Goal: Information Seeking & Learning: Learn about a topic

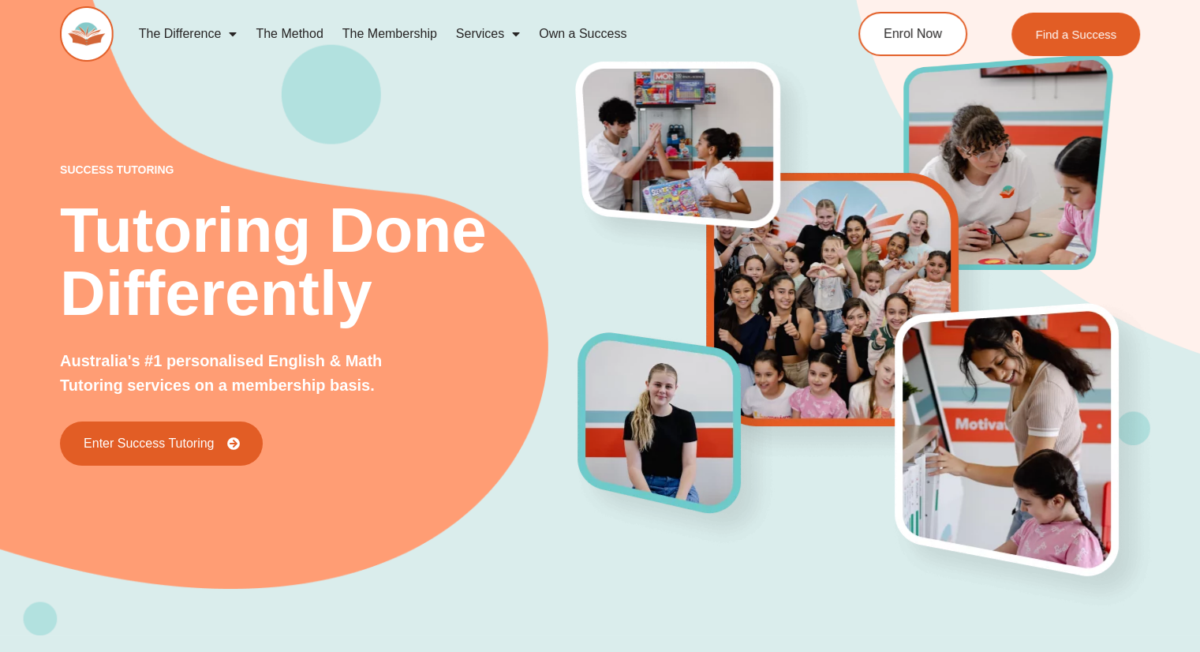
click at [227, 37] on span "Menu" at bounding box center [229, 34] width 16 height 28
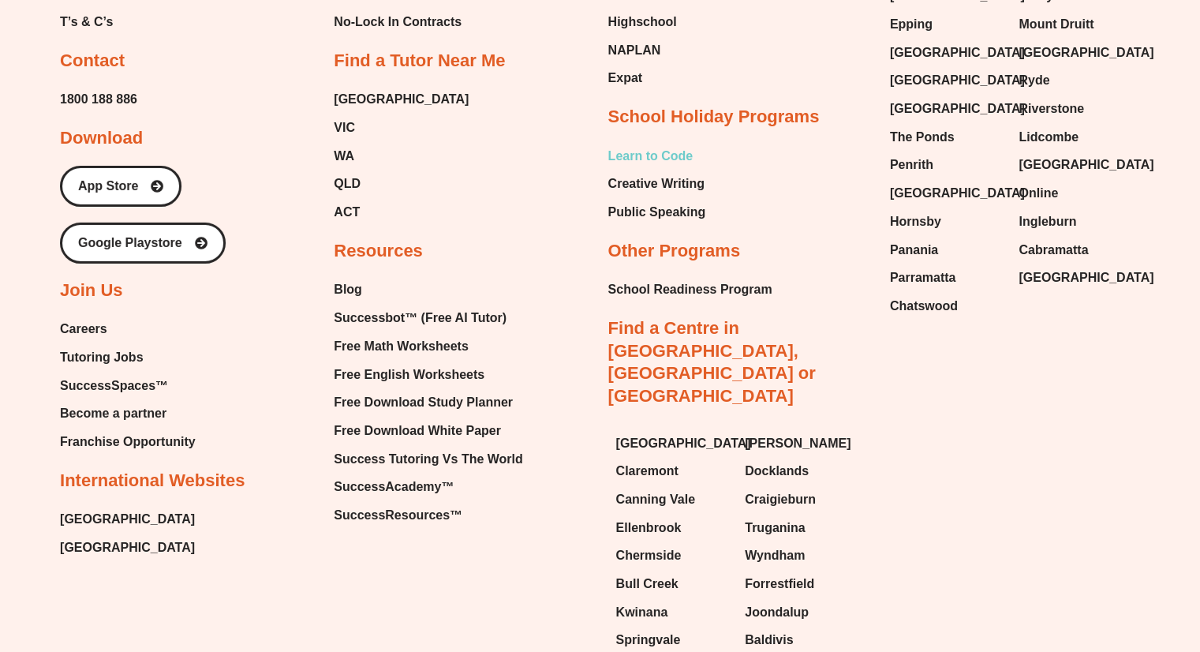
scroll to position [5240, 0]
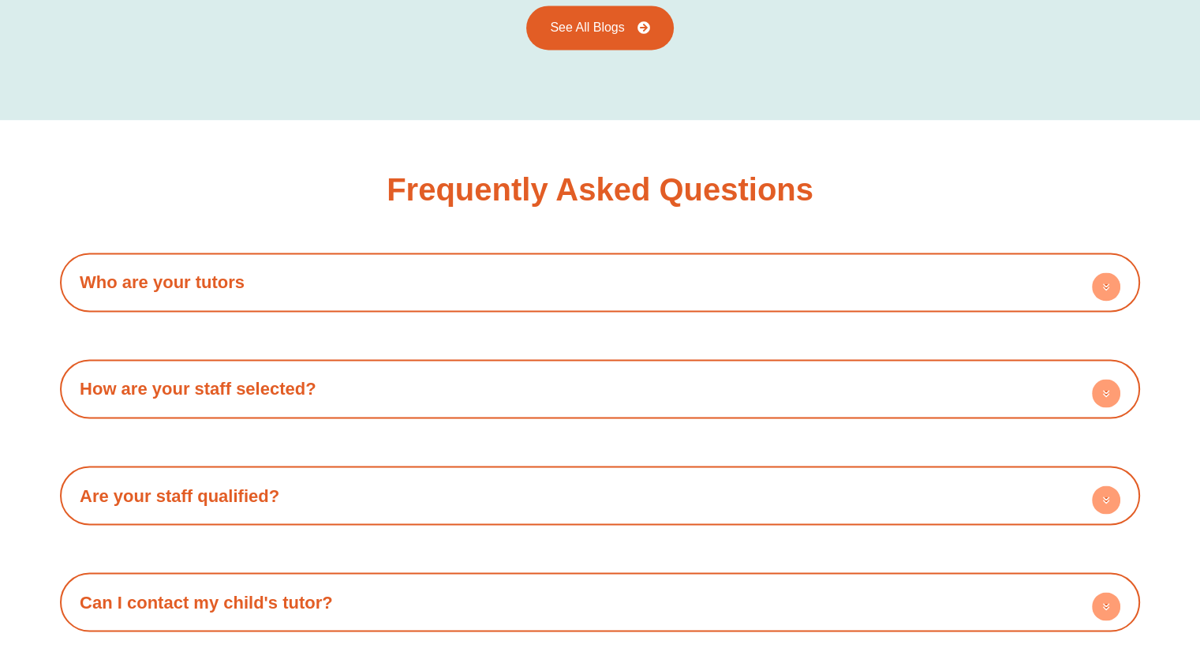
scroll to position [2840, 0]
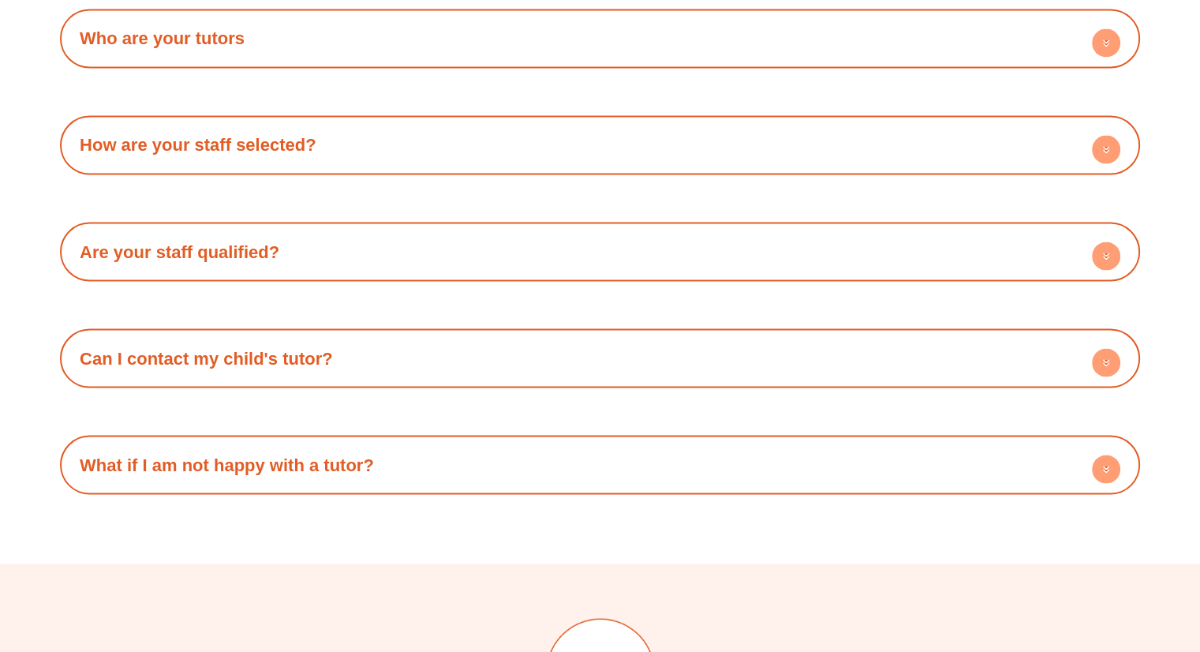
click at [740, 241] on h4 "Are your staff qualified?" at bounding box center [600, 251] width 1064 height 43
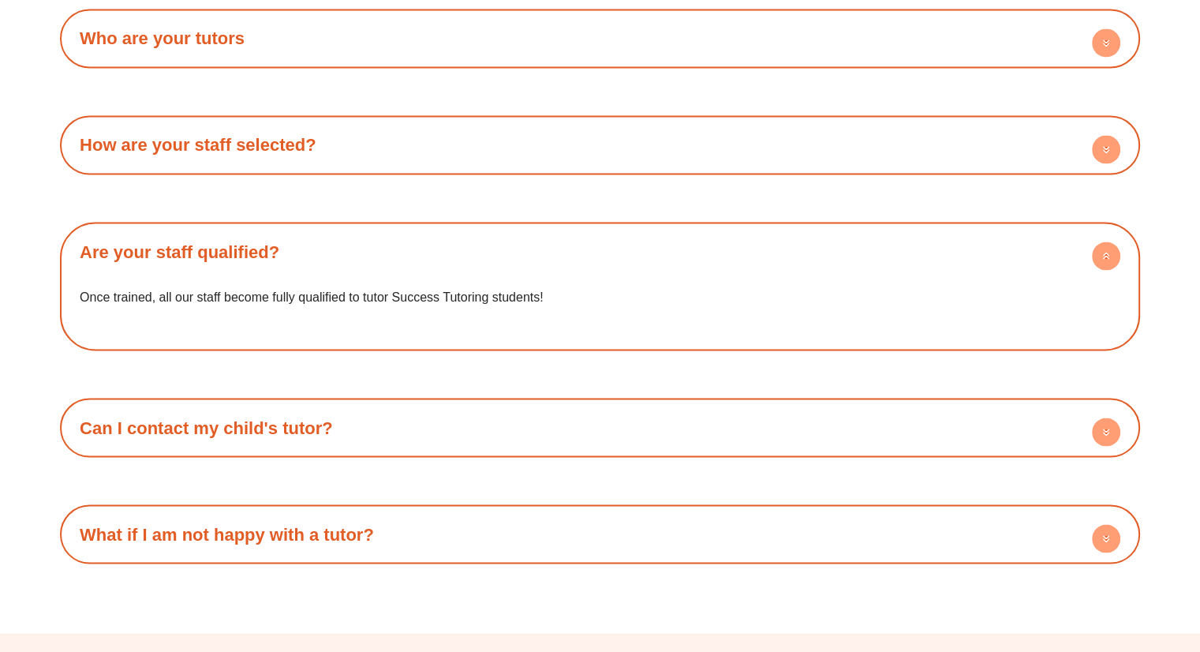
click at [740, 244] on h4 "Are your staff qualified?" at bounding box center [600, 251] width 1064 height 43
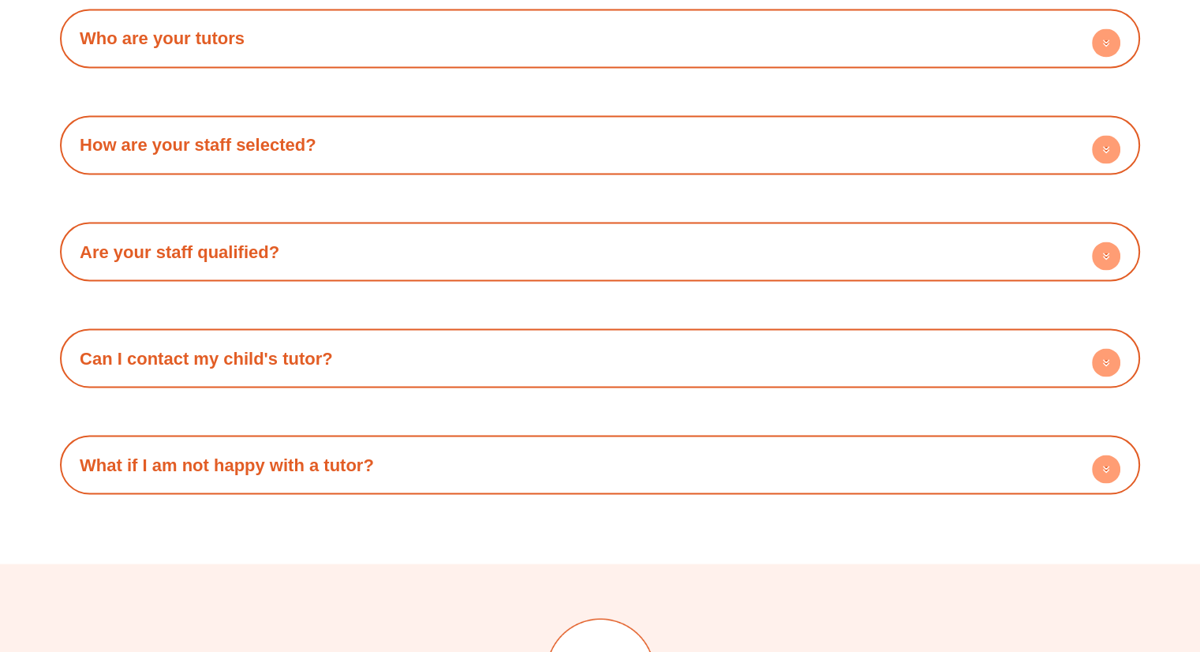
click at [684, 159] on h4 "How are your staff selected?" at bounding box center [600, 144] width 1064 height 43
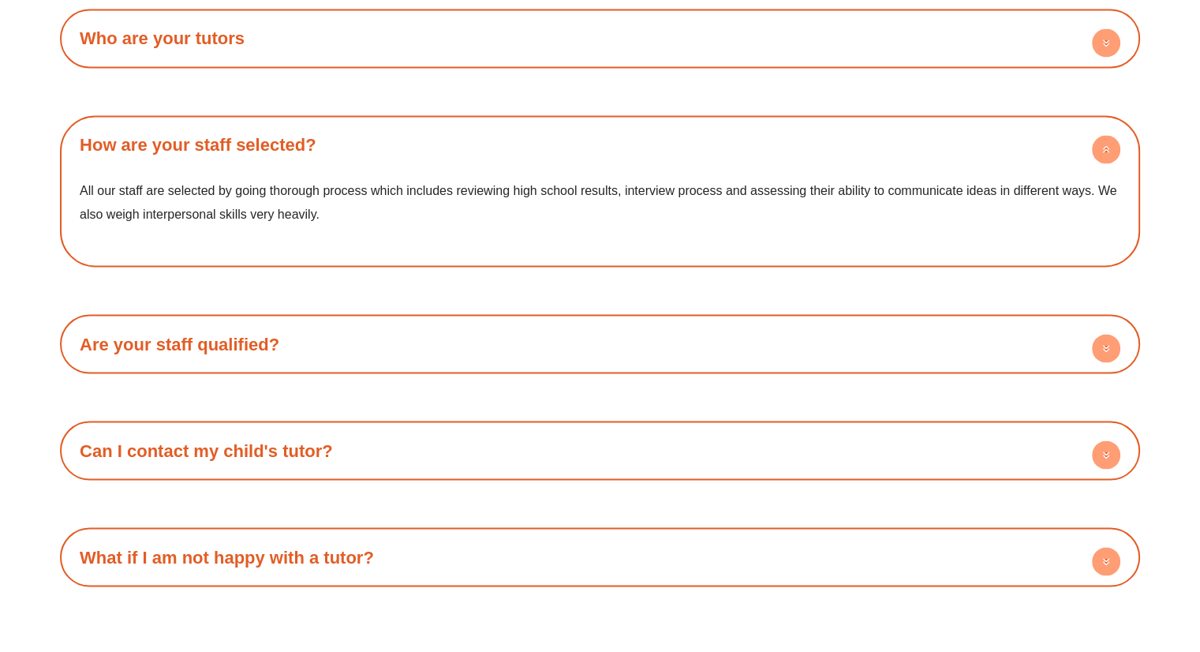
click at [694, 141] on h4 "How are your staff selected?" at bounding box center [600, 144] width 1064 height 43
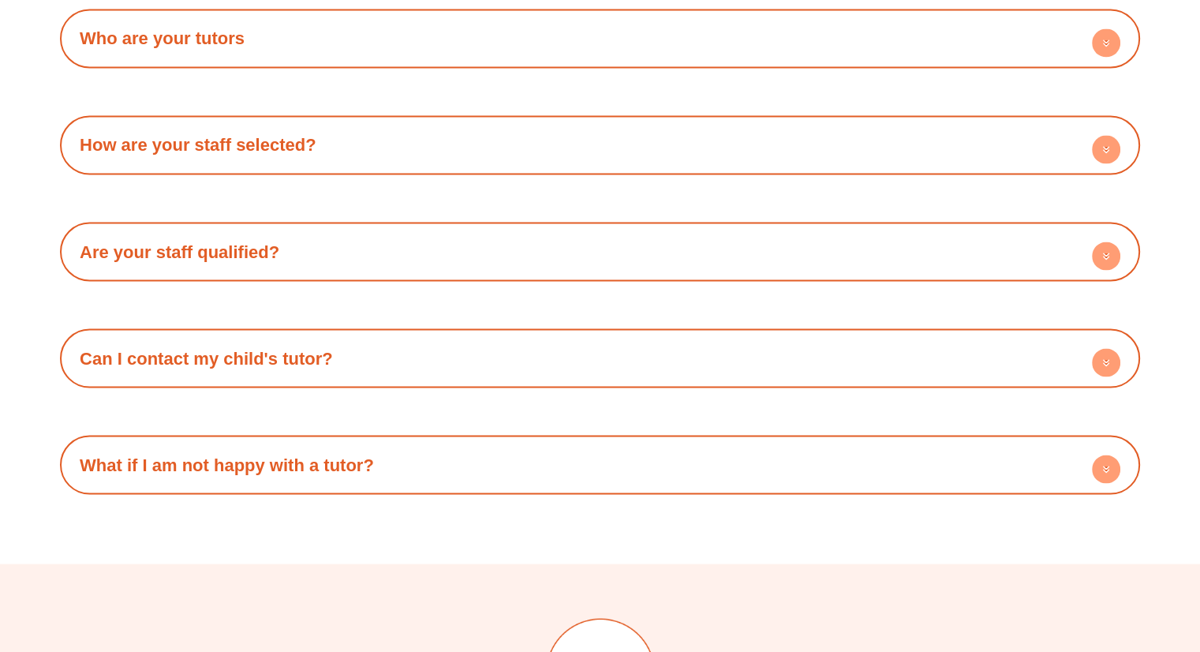
click at [582, 25] on h4 "Who are your tutors" at bounding box center [600, 38] width 1064 height 43
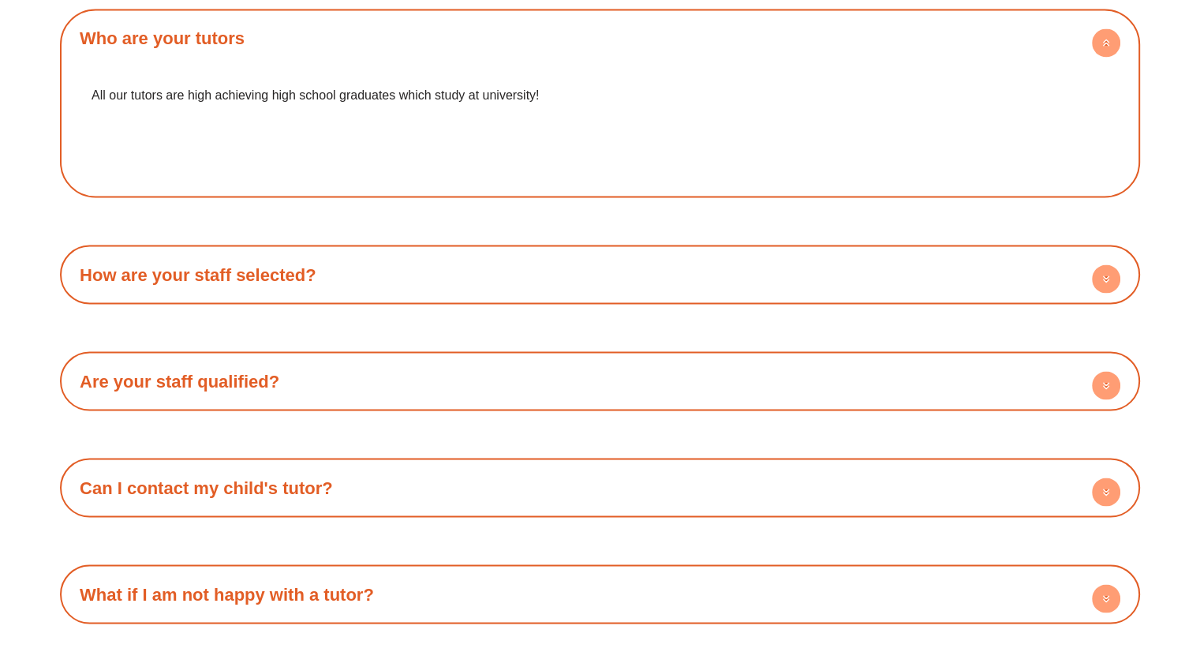
click at [583, 24] on h4 "Who are your tutors" at bounding box center [600, 38] width 1064 height 43
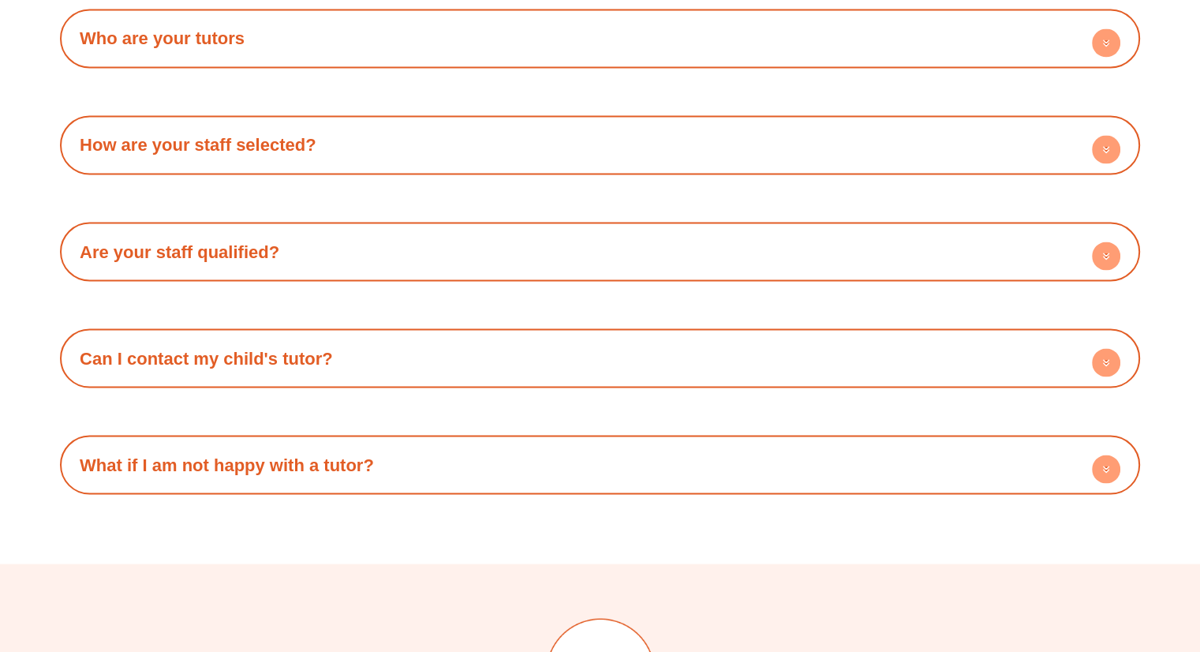
click at [464, 342] on h4 "Can I contact my child's tutor?" at bounding box center [600, 357] width 1064 height 43
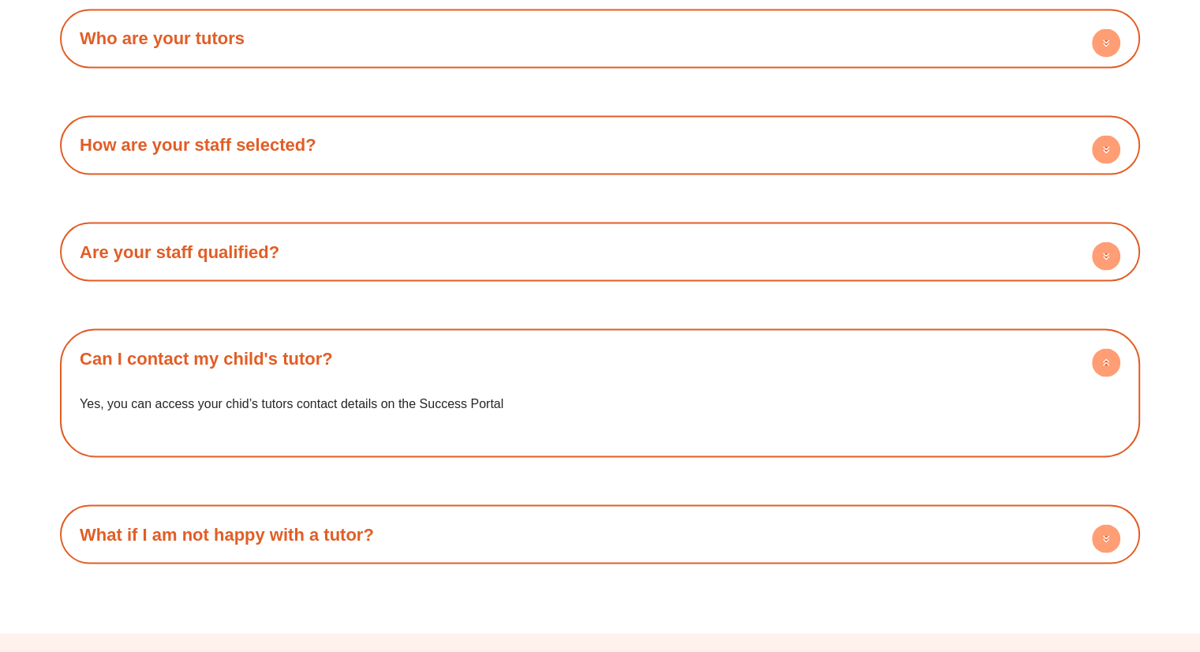
click at [481, 349] on h4 "Can I contact my child's tutor?" at bounding box center [600, 357] width 1064 height 43
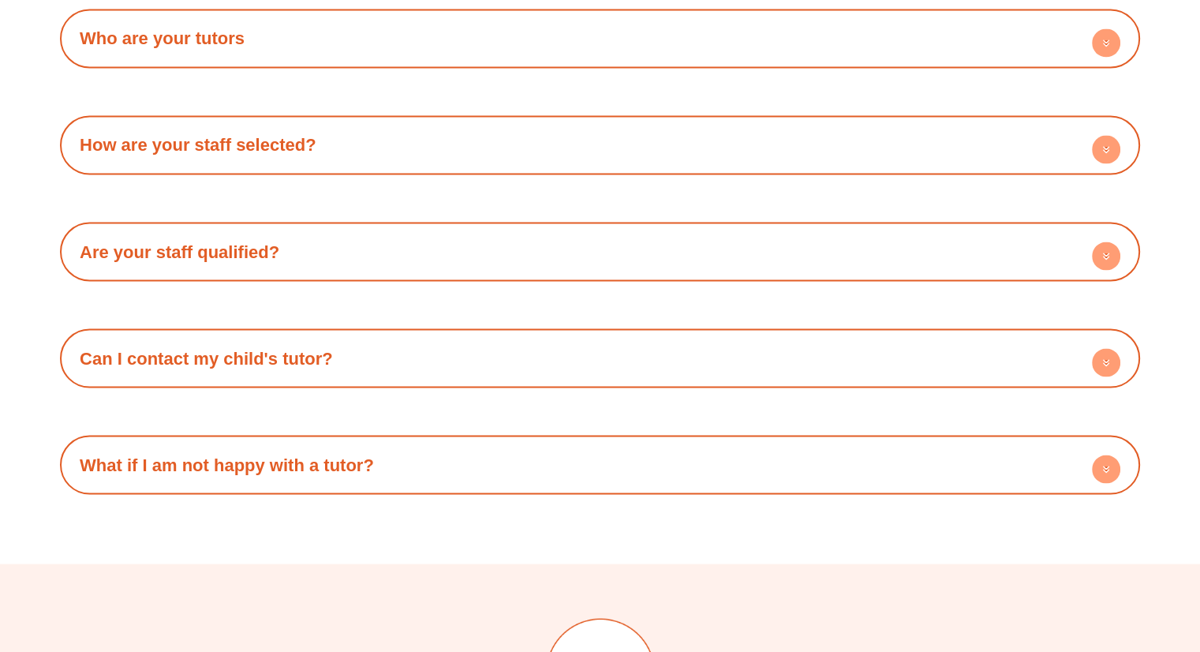
click at [473, 253] on h4 "Are your staff qualified?" at bounding box center [600, 251] width 1064 height 43
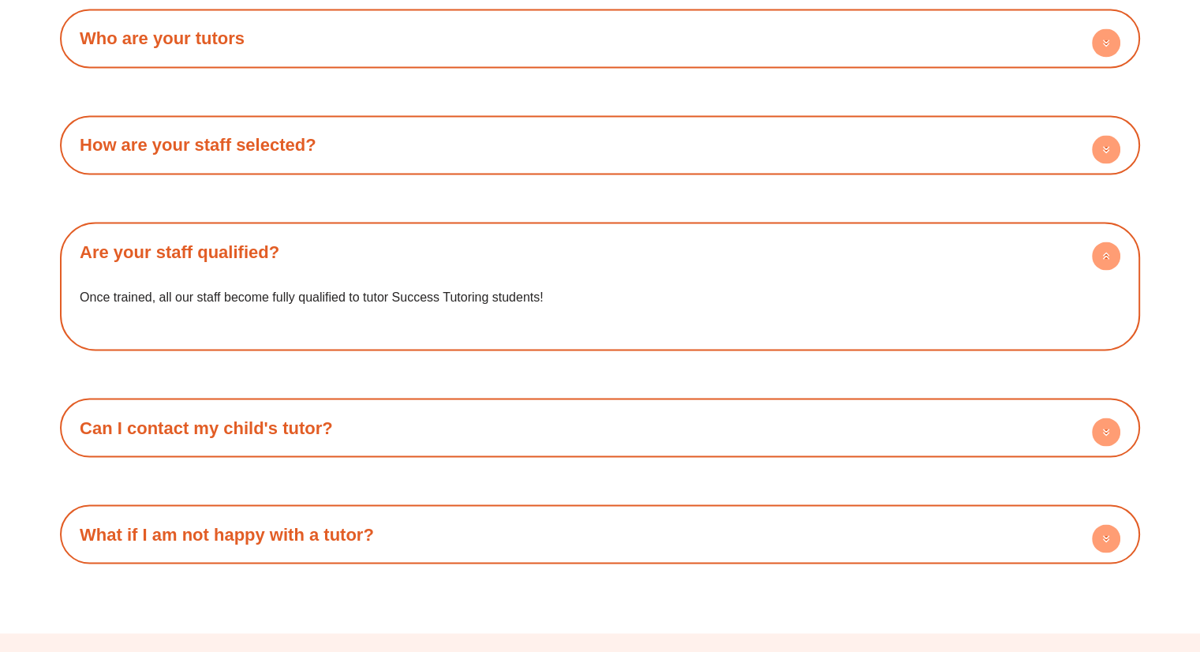
click at [473, 253] on h4 "Are your staff qualified?" at bounding box center [600, 251] width 1064 height 43
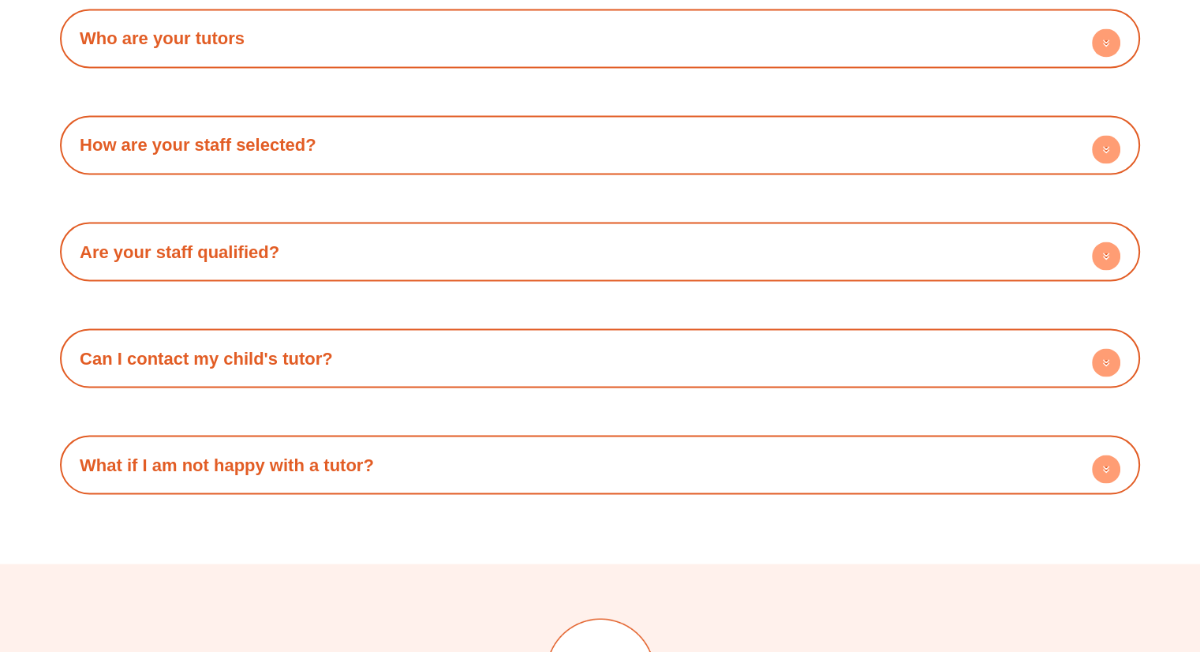
click at [423, 464] on h4 "What if I am not happy with a tutor?" at bounding box center [600, 464] width 1064 height 43
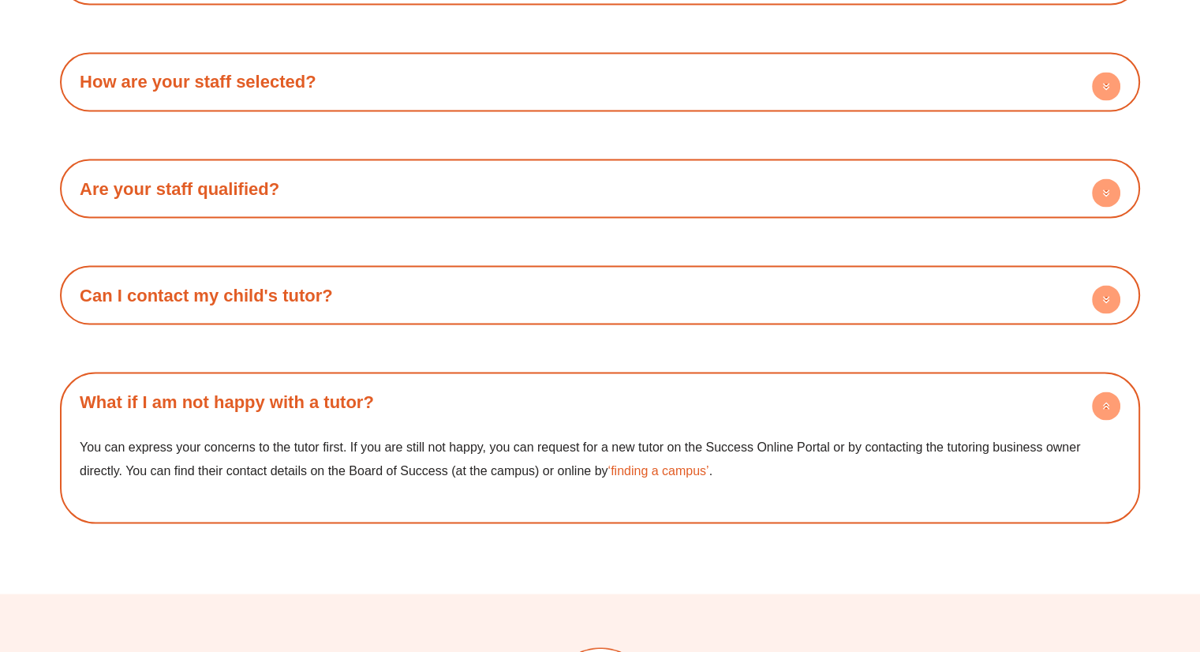
scroll to position [2998, 0]
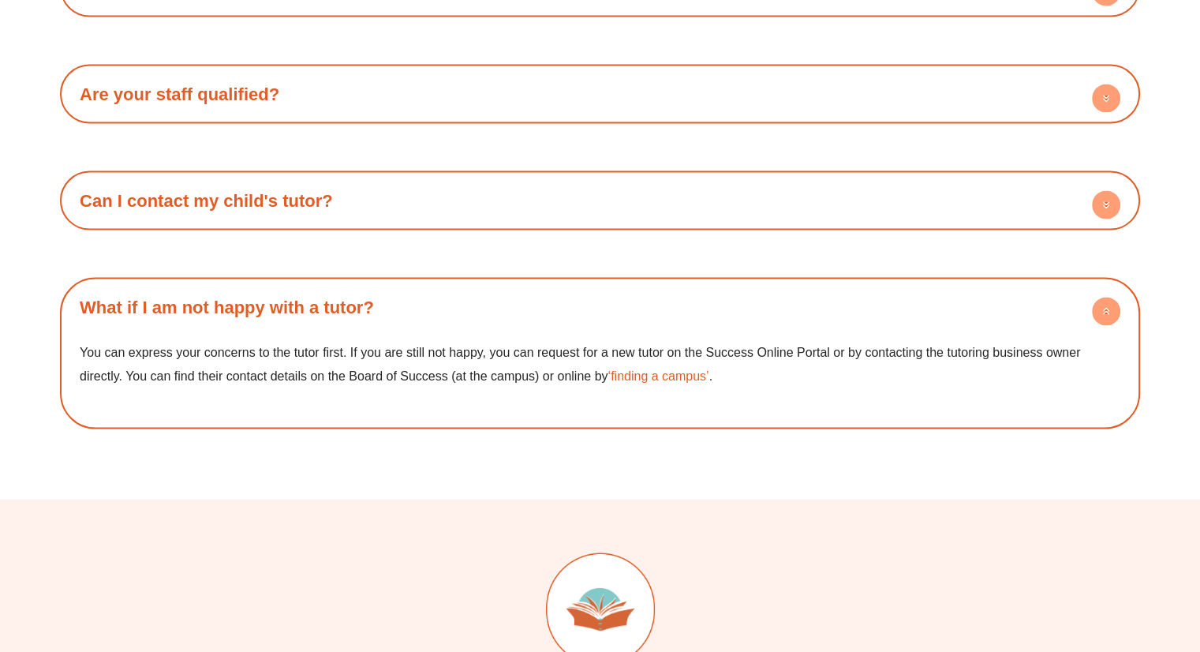
click at [418, 304] on h4 "What if I am not happy with a tutor?" at bounding box center [600, 306] width 1064 height 43
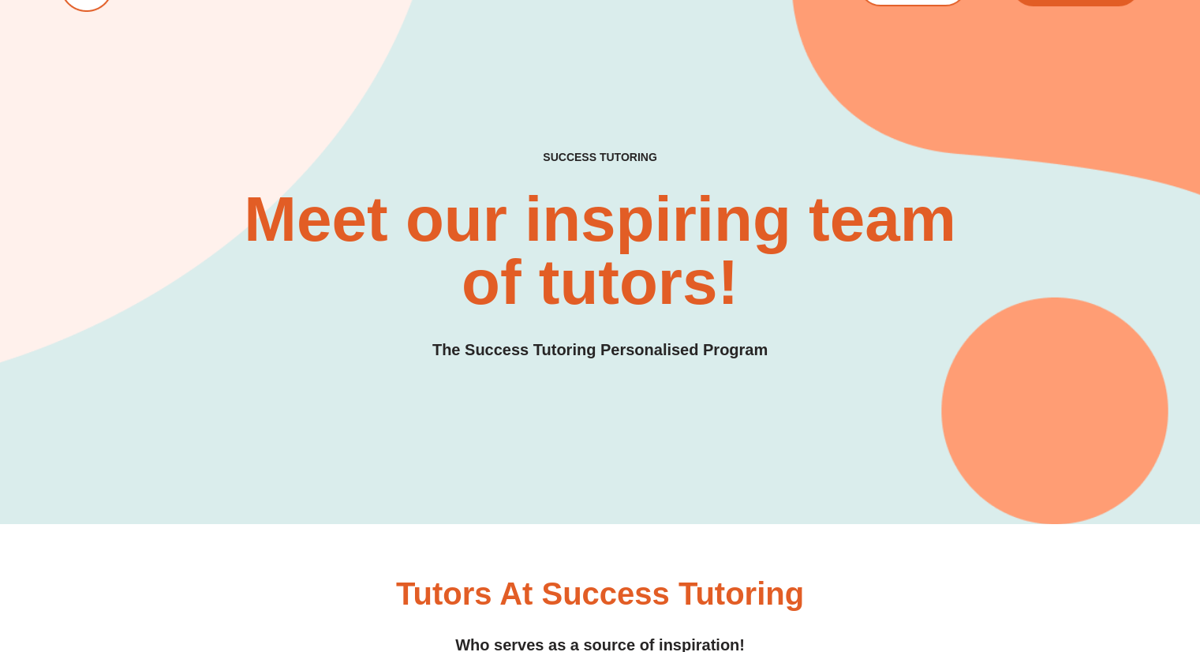
scroll to position [0, 0]
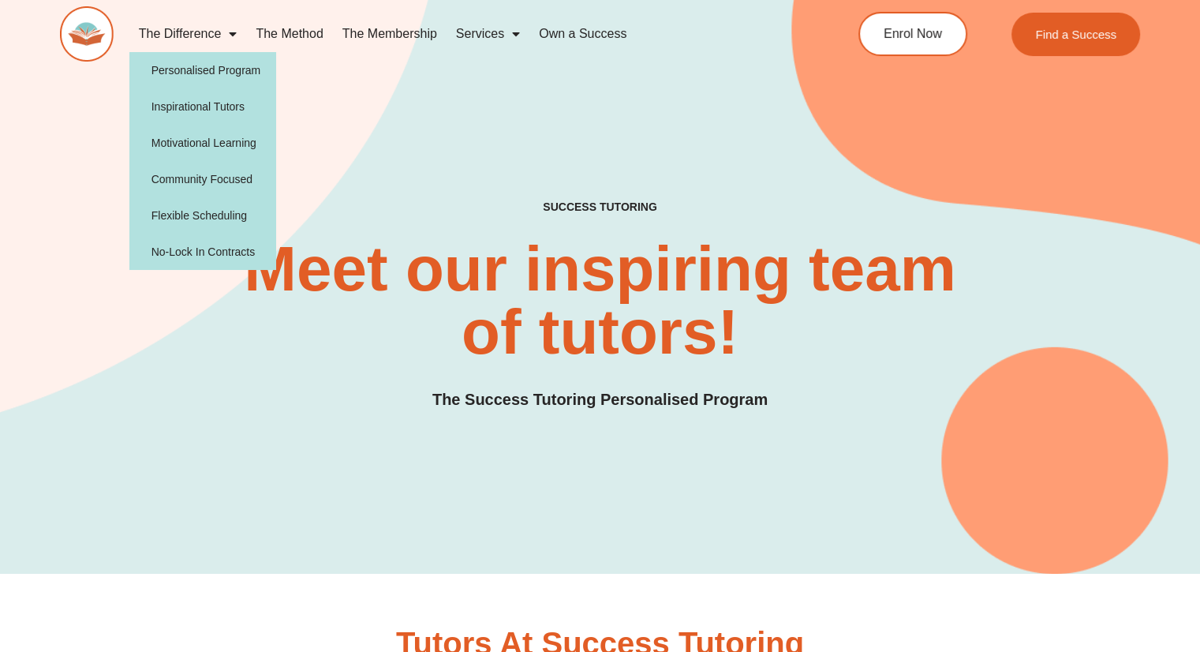
click at [211, 33] on link "The Difference" at bounding box center [188, 34] width 118 height 36
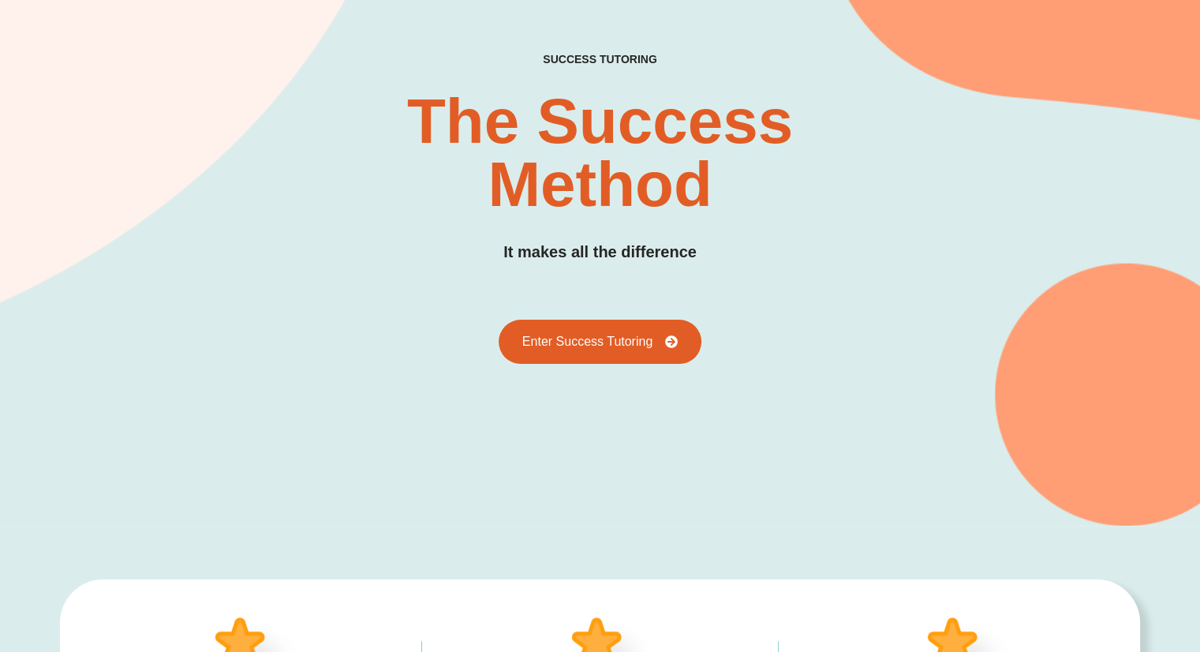
scroll to position [158, 0]
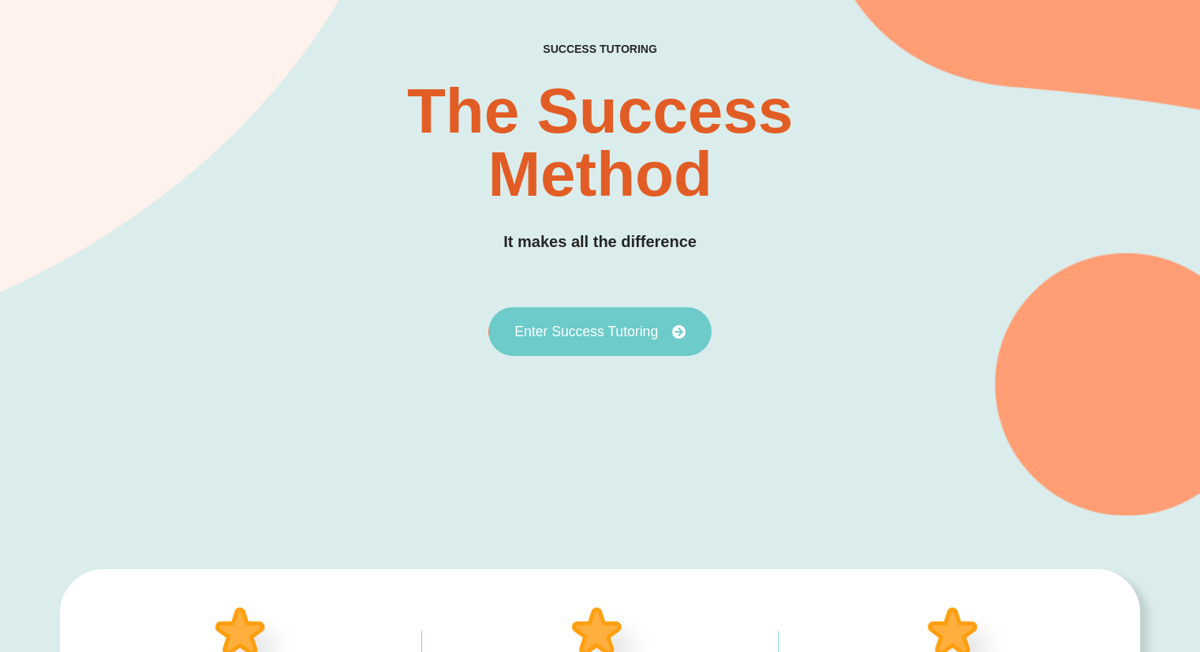
click at [625, 342] on link "Enter Success Tutoring" at bounding box center [599, 331] width 223 height 49
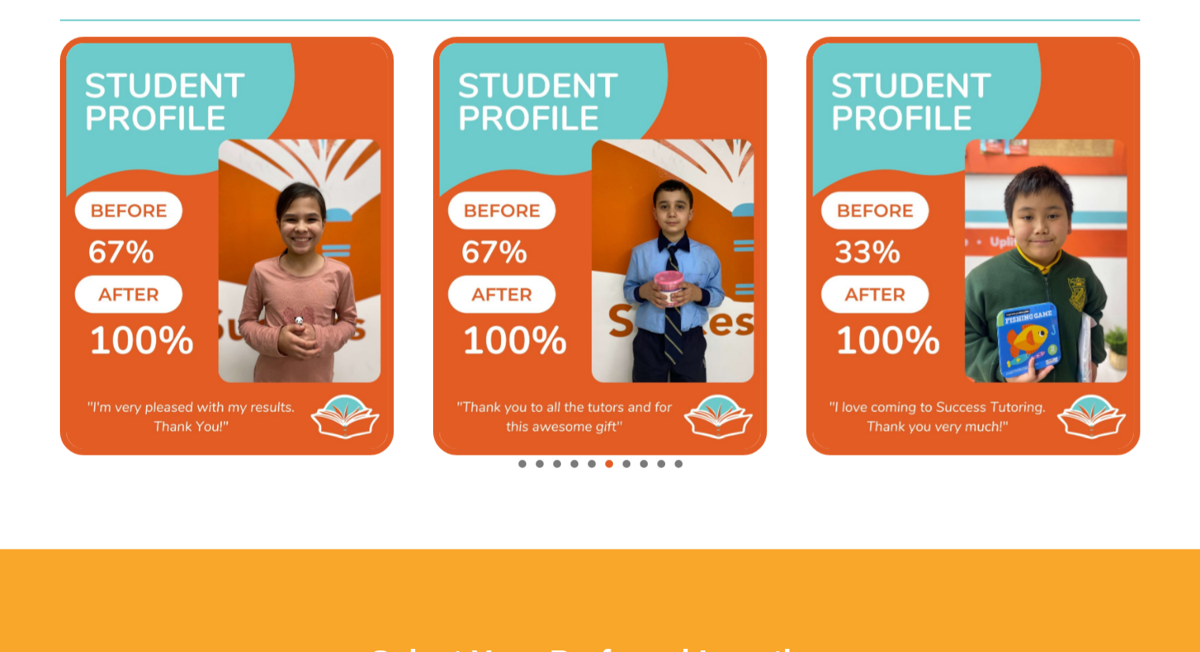
scroll to position [3629, 0]
